Goal: Information Seeking & Learning: Learn about a topic

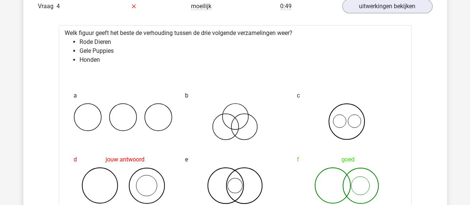
scroll to position [1175, 0]
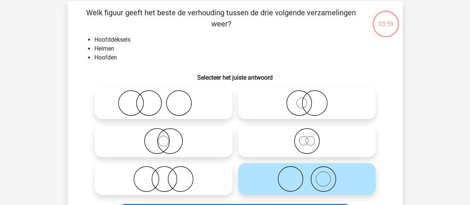
scroll to position [31, 0]
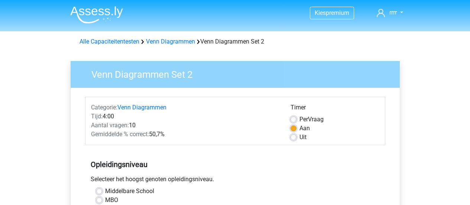
scroll to position [209, 0]
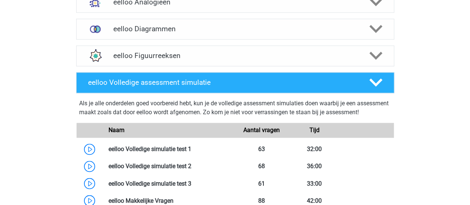
scroll to position [455, 0]
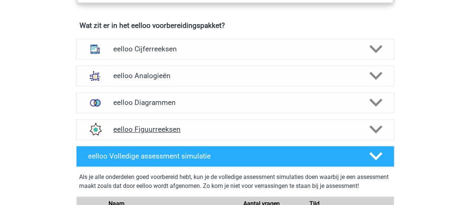
click at [191, 133] on h4 "eelloo Figuurreeksen" at bounding box center [234, 129] width 243 height 9
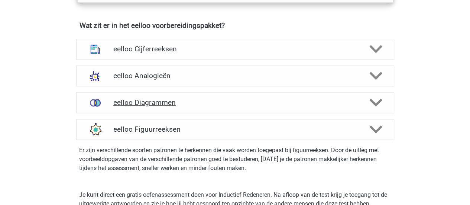
click at [183, 111] on div "eelloo Diagrammen" at bounding box center [235, 102] width 318 height 21
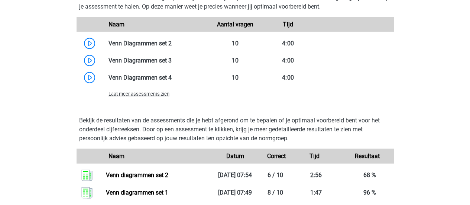
scroll to position [717, 0]
click at [131, 96] on span "Laat meer assessments zien" at bounding box center [139, 94] width 61 height 6
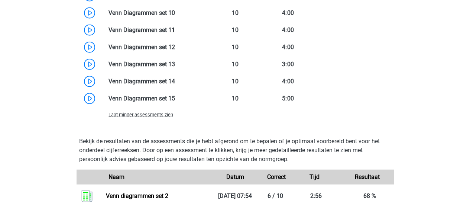
scroll to position [882, 0]
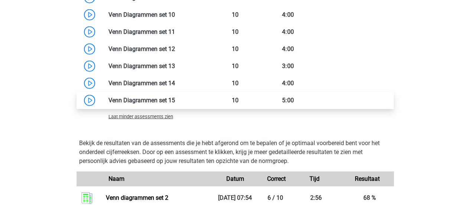
click at [175, 101] on link at bounding box center [175, 100] width 0 height 7
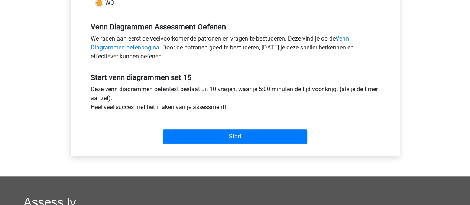
scroll to position [215, 0]
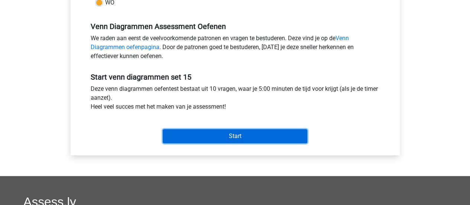
click at [243, 139] on input "Start" at bounding box center [235, 136] width 145 height 14
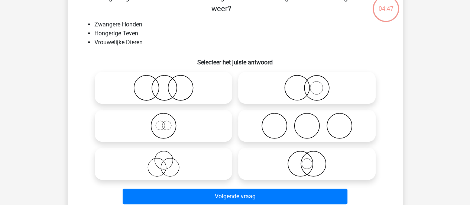
scroll to position [49, 0]
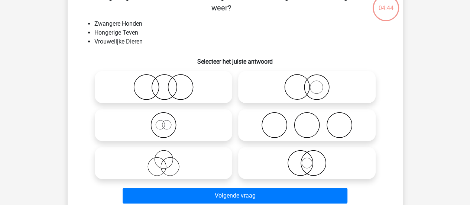
click at [177, 167] on icon at bounding box center [164, 163] width 132 height 26
click at [168, 159] on input "radio" at bounding box center [166, 156] width 5 height 5
radio input "true"
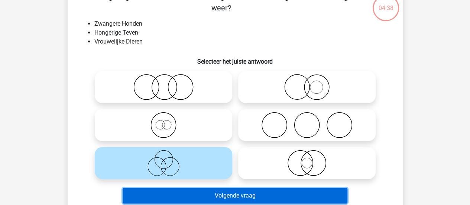
click at [190, 196] on button "Volgende vraag" at bounding box center [235, 196] width 225 height 16
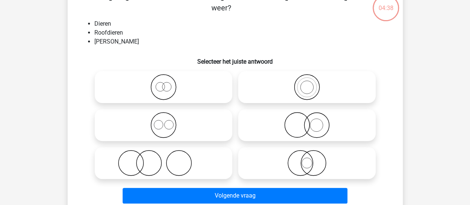
scroll to position [34, 0]
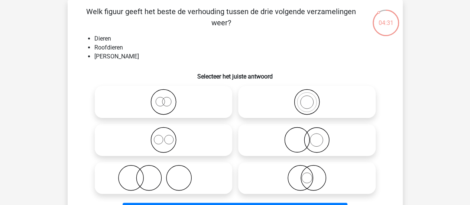
click at [307, 93] on input "radio" at bounding box center [309, 95] width 5 height 5
radio input "true"
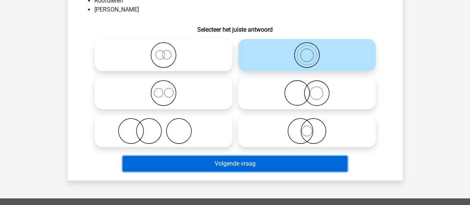
click at [256, 165] on button "Volgende vraag" at bounding box center [235, 164] width 225 height 16
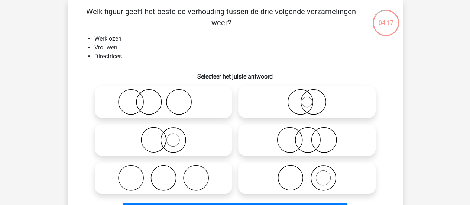
click at [323, 141] on icon at bounding box center [307, 140] width 132 height 26
click at [312, 136] on input "radio" at bounding box center [309, 133] width 5 height 5
radio input "true"
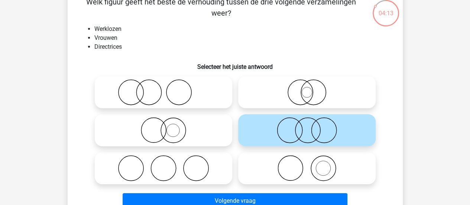
scroll to position [48, 0]
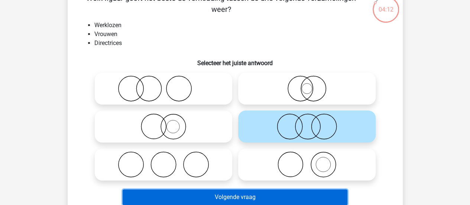
click at [279, 195] on button "Volgende vraag" at bounding box center [235, 197] width 225 height 16
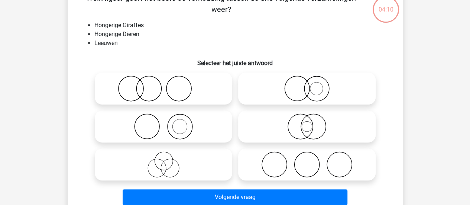
scroll to position [34, 0]
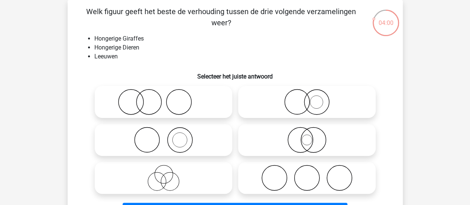
click at [302, 89] on icon at bounding box center [307, 102] width 132 height 26
click at [307, 93] on input "radio" at bounding box center [309, 95] width 5 height 5
radio input "true"
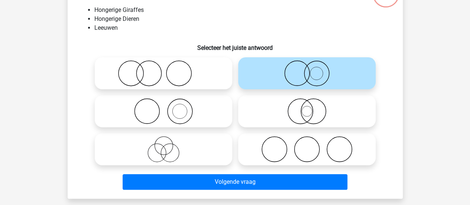
scroll to position [63, 0]
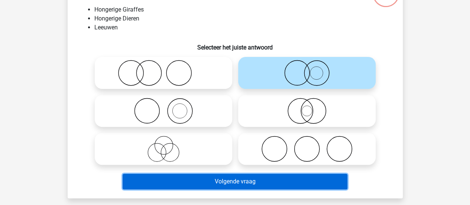
click at [286, 181] on button "Volgende vraag" at bounding box center [235, 182] width 225 height 16
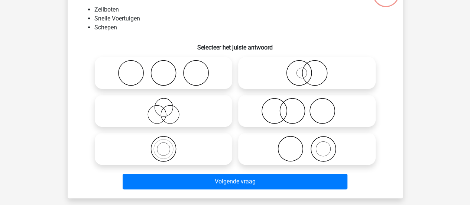
scroll to position [34, 0]
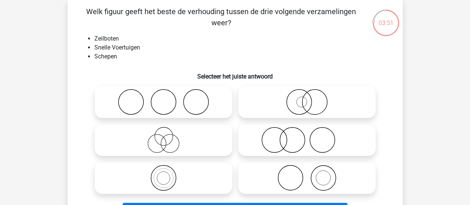
click at [191, 138] on icon at bounding box center [164, 140] width 132 height 26
click at [168, 136] on input "radio" at bounding box center [166, 133] width 5 height 5
radio input "true"
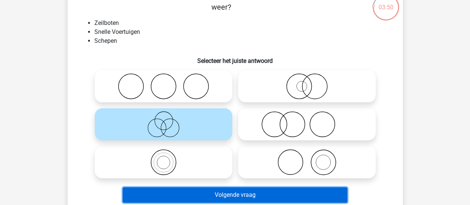
click at [283, 190] on button "Volgende vraag" at bounding box center [235, 195] width 225 height 16
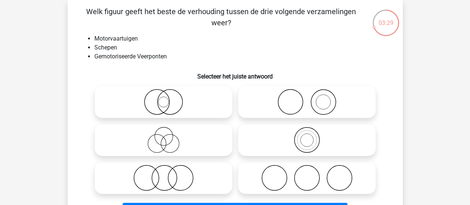
click at [188, 142] on icon at bounding box center [164, 140] width 132 height 26
click at [168, 136] on input "radio" at bounding box center [166, 133] width 5 height 5
radio input "true"
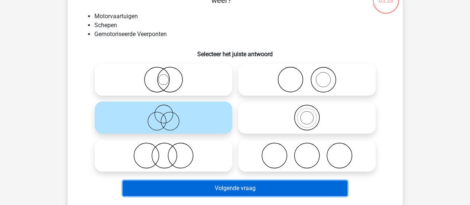
click at [214, 184] on button "Volgende vraag" at bounding box center [235, 188] width 225 height 16
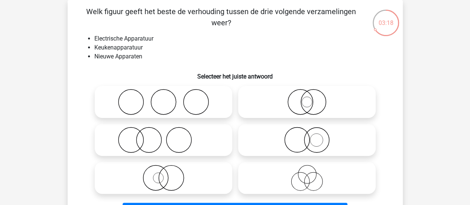
click at [292, 179] on icon at bounding box center [307, 178] width 132 height 26
click at [307, 174] on input "radio" at bounding box center [309, 171] width 5 height 5
radio input "true"
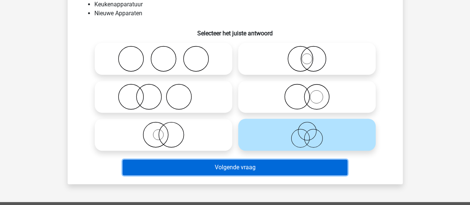
click at [278, 171] on button "Volgende vraag" at bounding box center [235, 167] width 225 height 16
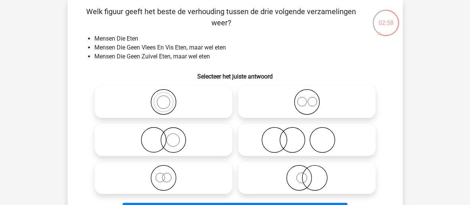
click at [170, 171] on icon at bounding box center [164, 178] width 132 height 26
click at [168, 171] on input "radio" at bounding box center [166, 171] width 5 height 5
radio input "true"
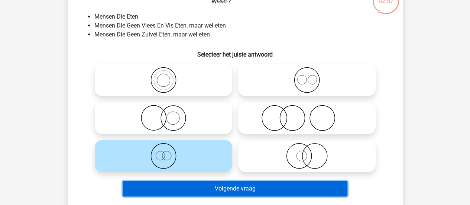
click at [189, 190] on button "Volgende vraag" at bounding box center [235, 189] width 225 height 16
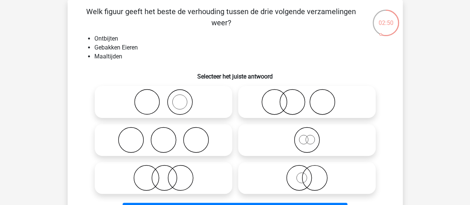
click at [299, 138] on icon at bounding box center [307, 140] width 132 height 26
click at [307, 136] on input "radio" at bounding box center [309, 133] width 5 height 5
radio input "true"
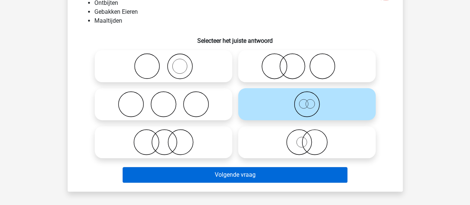
scroll to position [71, 0]
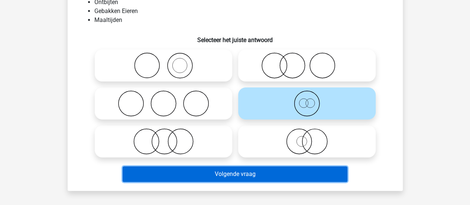
click at [251, 176] on button "Volgende vraag" at bounding box center [235, 174] width 225 height 16
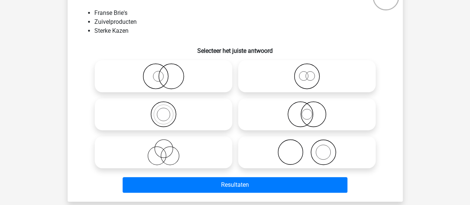
scroll to position [60, 0]
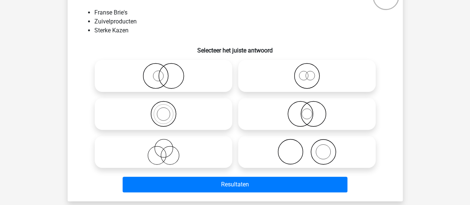
click at [285, 81] on icon at bounding box center [307, 76] width 132 height 26
click at [307, 72] on input "radio" at bounding box center [309, 69] width 5 height 5
radio input "true"
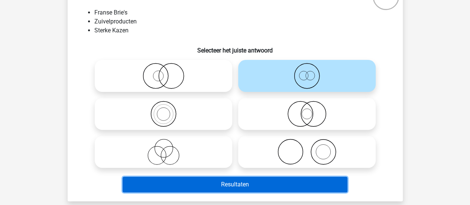
click at [244, 184] on button "Resultaten" at bounding box center [235, 185] width 225 height 16
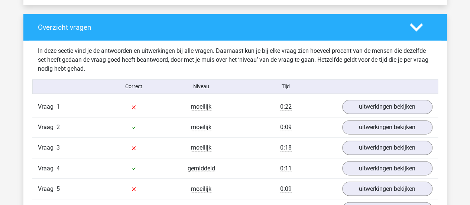
scroll to position [543, 0]
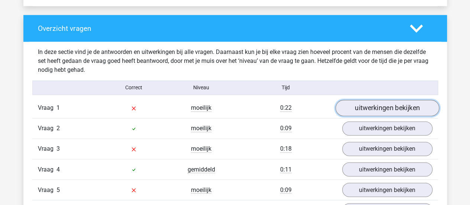
click at [365, 109] on link "uitwerkingen bekijken" at bounding box center [387, 108] width 104 height 16
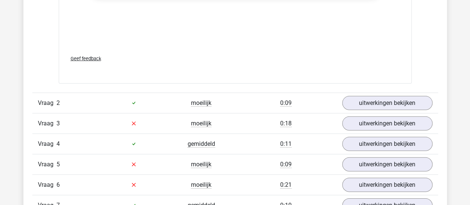
scroll to position [1061, 0]
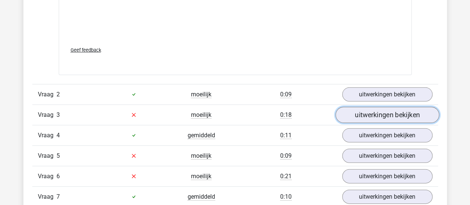
click at [388, 114] on link "uitwerkingen bekijken" at bounding box center [387, 115] width 104 height 16
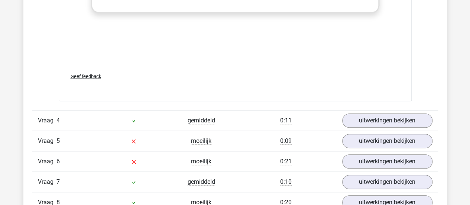
scroll to position [1568, 0]
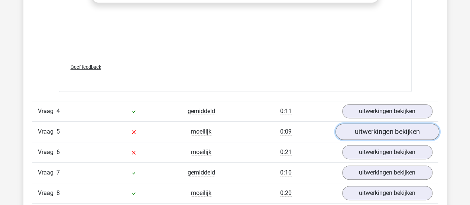
click at [376, 128] on link "uitwerkingen bekijken" at bounding box center [387, 131] width 104 height 16
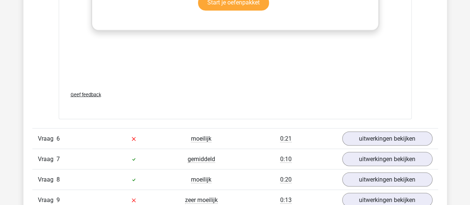
scroll to position [2069, 0]
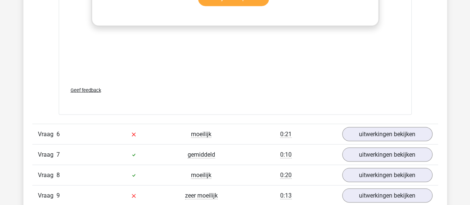
click at [363, 123] on div "Vraag 6 moeilijk 0:21 uitwerkingen bekijken" at bounding box center [235, 133] width 406 height 20
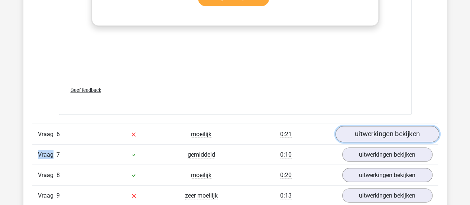
click at [360, 126] on link "uitwerkingen bekijken" at bounding box center [387, 134] width 104 height 16
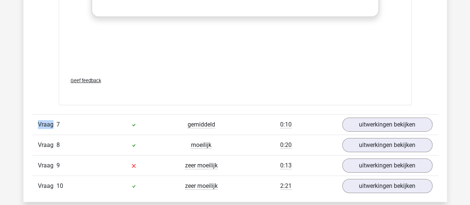
scroll to position [2612, 0]
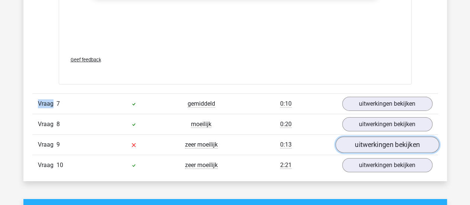
click at [368, 139] on link "uitwerkingen bekijken" at bounding box center [387, 144] width 104 height 16
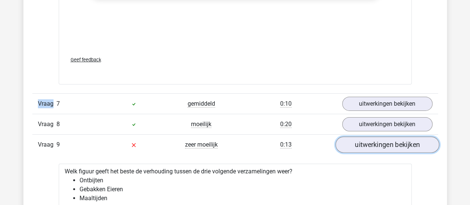
click at [368, 139] on link "uitwerkingen bekijken" at bounding box center [387, 144] width 104 height 16
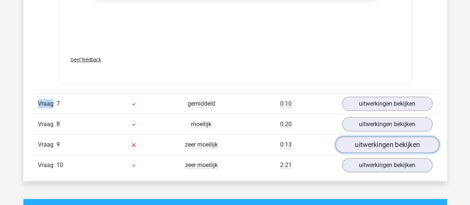
click at [368, 139] on link "uitwerkingen bekijken" at bounding box center [387, 144] width 104 height 16
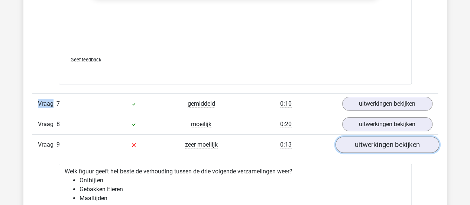
click at [368, 139] on link "uitwerkingen bekijken" at bounding box center [387, 144] width 104 height 16
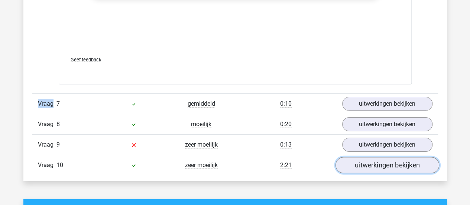
click at [362, 162] on link "uitwerkingen bekijken" at bounding box center [387, 165] width 104 height 16
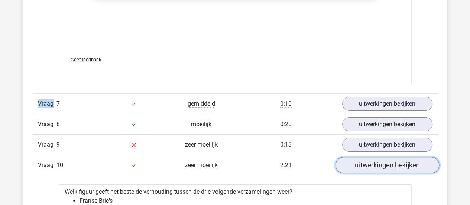
click at [362, 162] on link "uitwerkingen bekijken" at bounding box center [387, 165] width 104 height 16
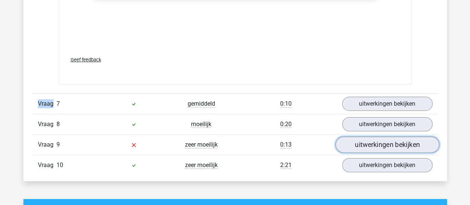
click at [372, 142] on link "uitwerkingen bekijken" at bounding box center [387, 144] width 104 height 16
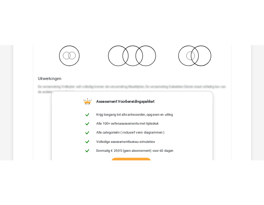
scroll to position [2918, 0]
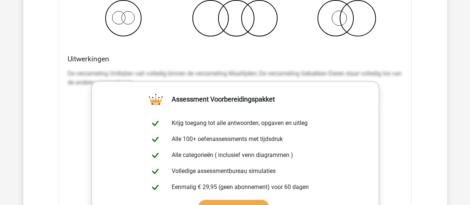
click at [160, 70] on p "De verzameling Ontbijten valt volledig binnen de verzameling Maaltijden; De ver…" at bounding box center [235, 78] width 335 height 18
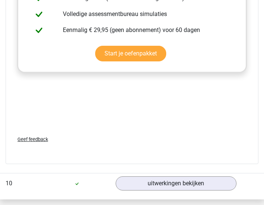
scroll to position [4322, 0]
